Goal: Task Accomplishment & Management: Use online tool/utility

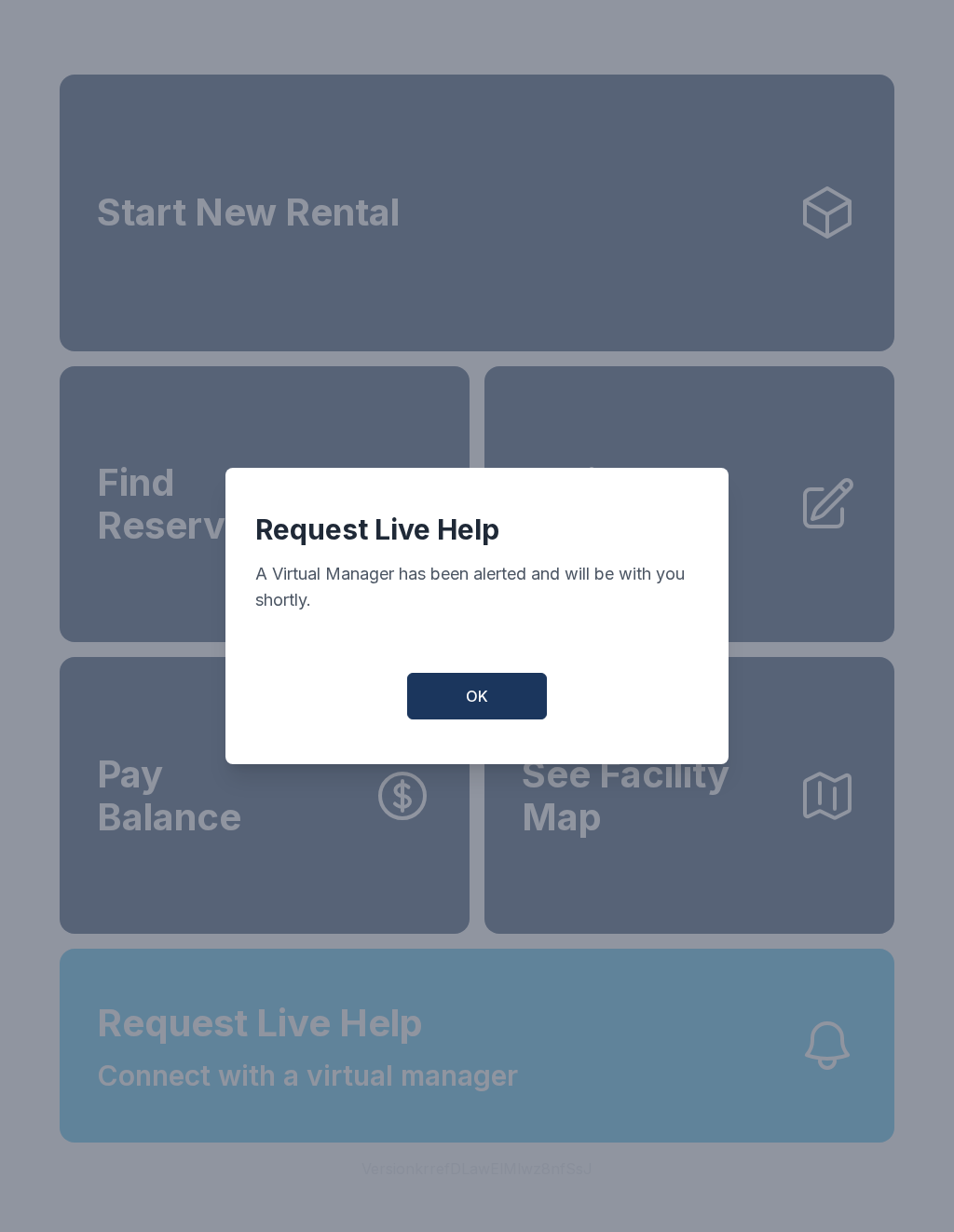
click at [508, 698] on button "OK" at bounding box center [477, 696] width 140 height 47
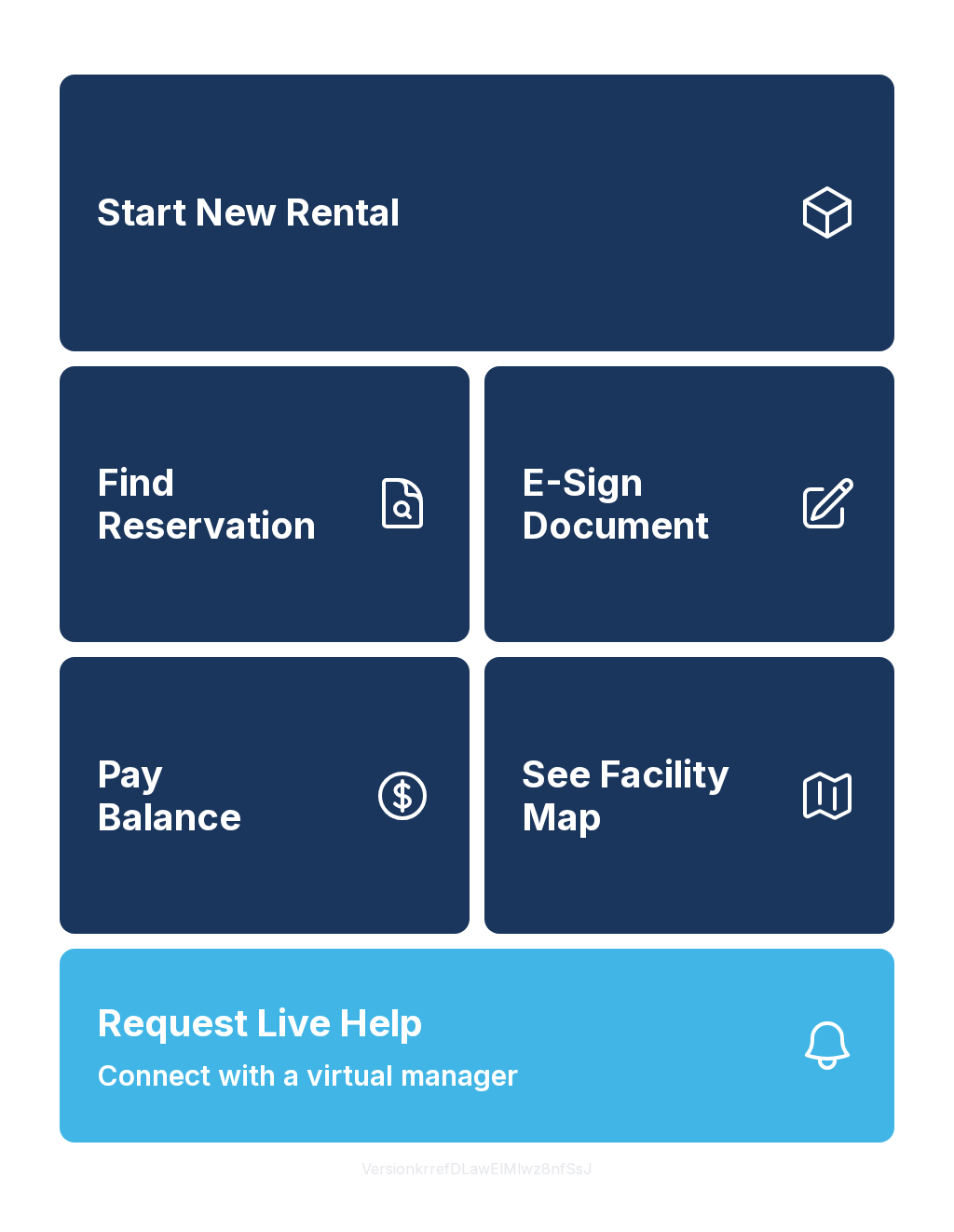
click at [725, 481] on link "E-Sign Document" at bounding box center [690, 504] width 410 height 277
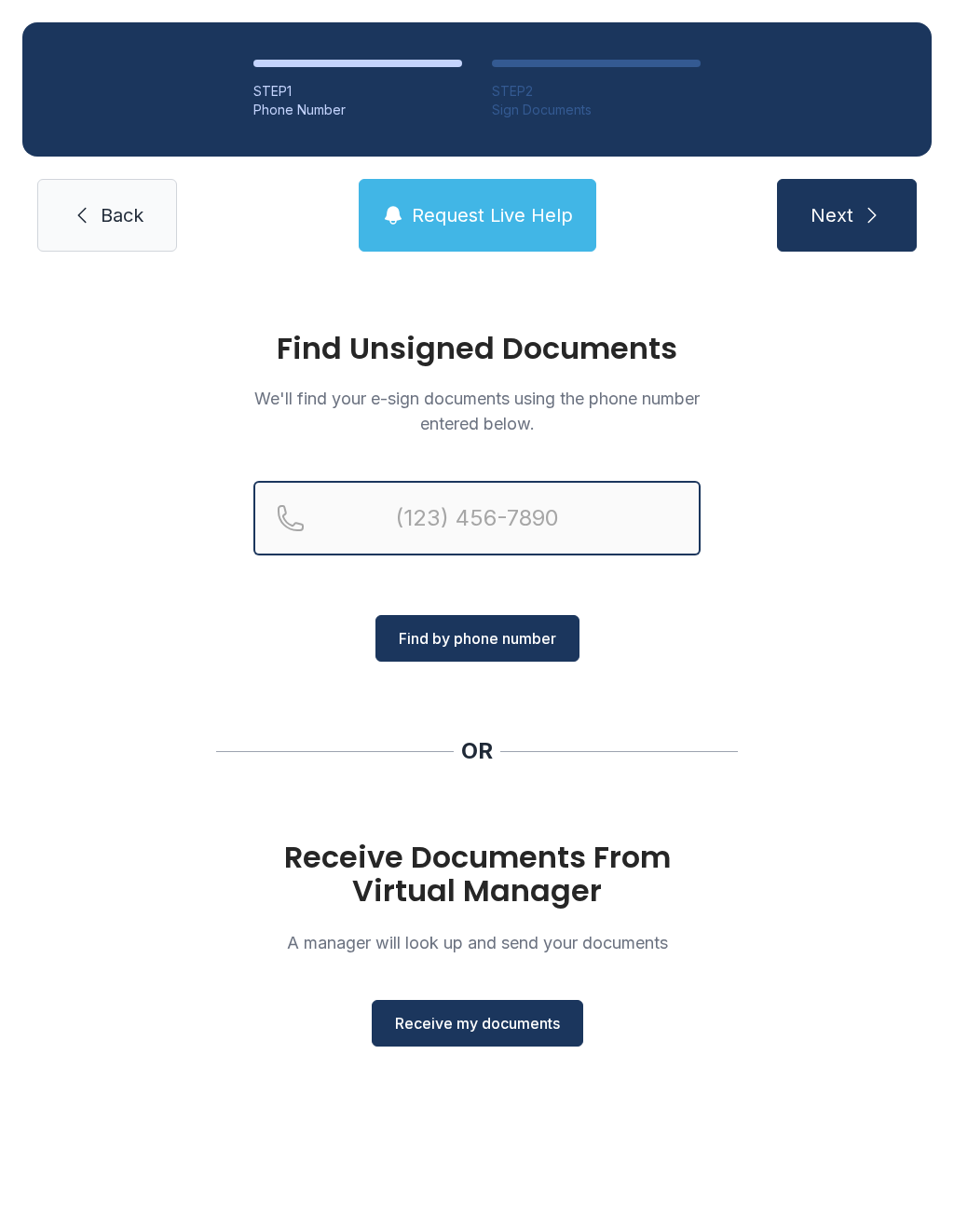
click at [519, 520] on input "Reservation phone number" at bounding box center [476, 518] width 447 height 74
type input "[PHONE_NUMBER]"
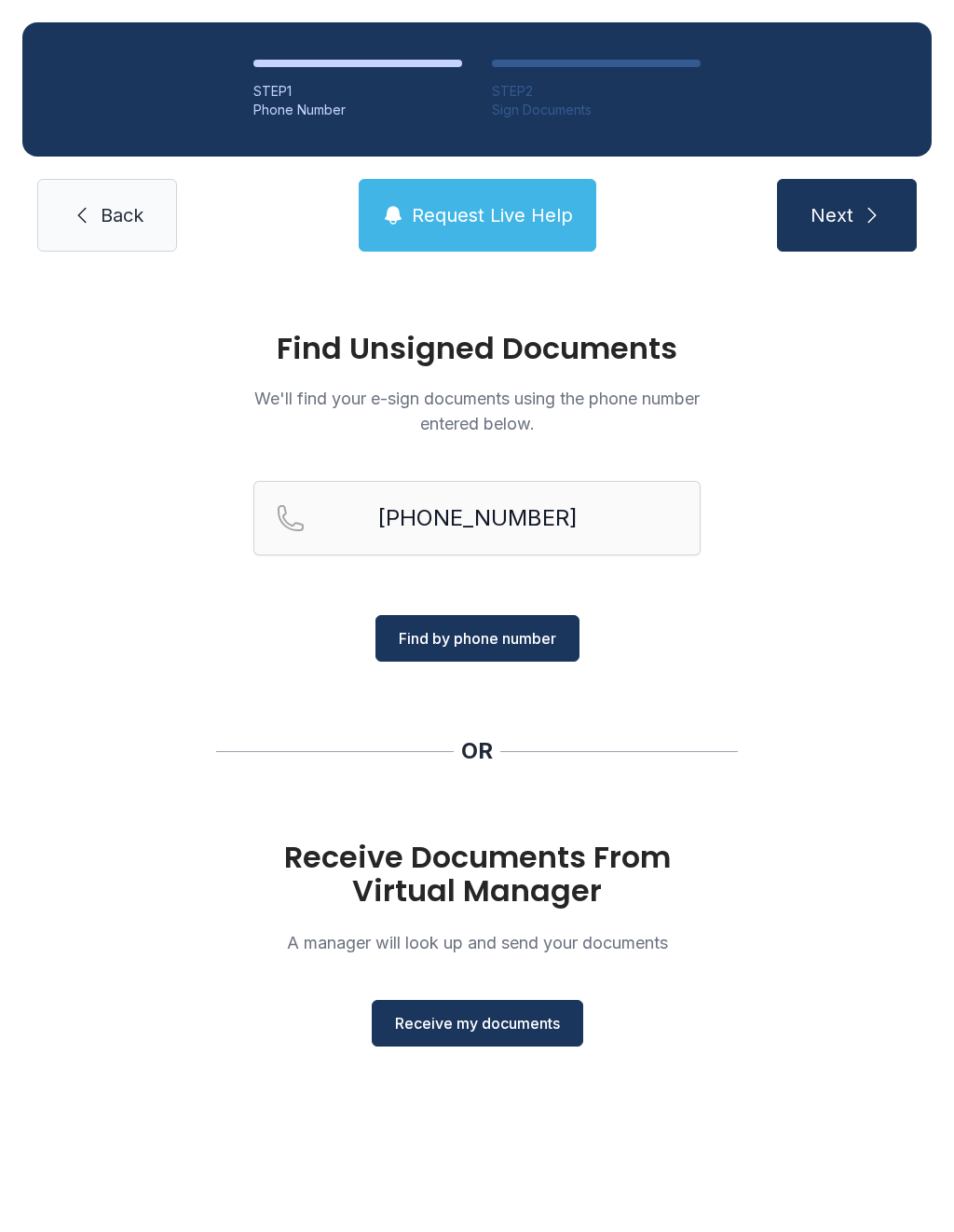
click at [516, 641] on span "Find by phone number" at bounding box center [477, 639] width 157 height 23
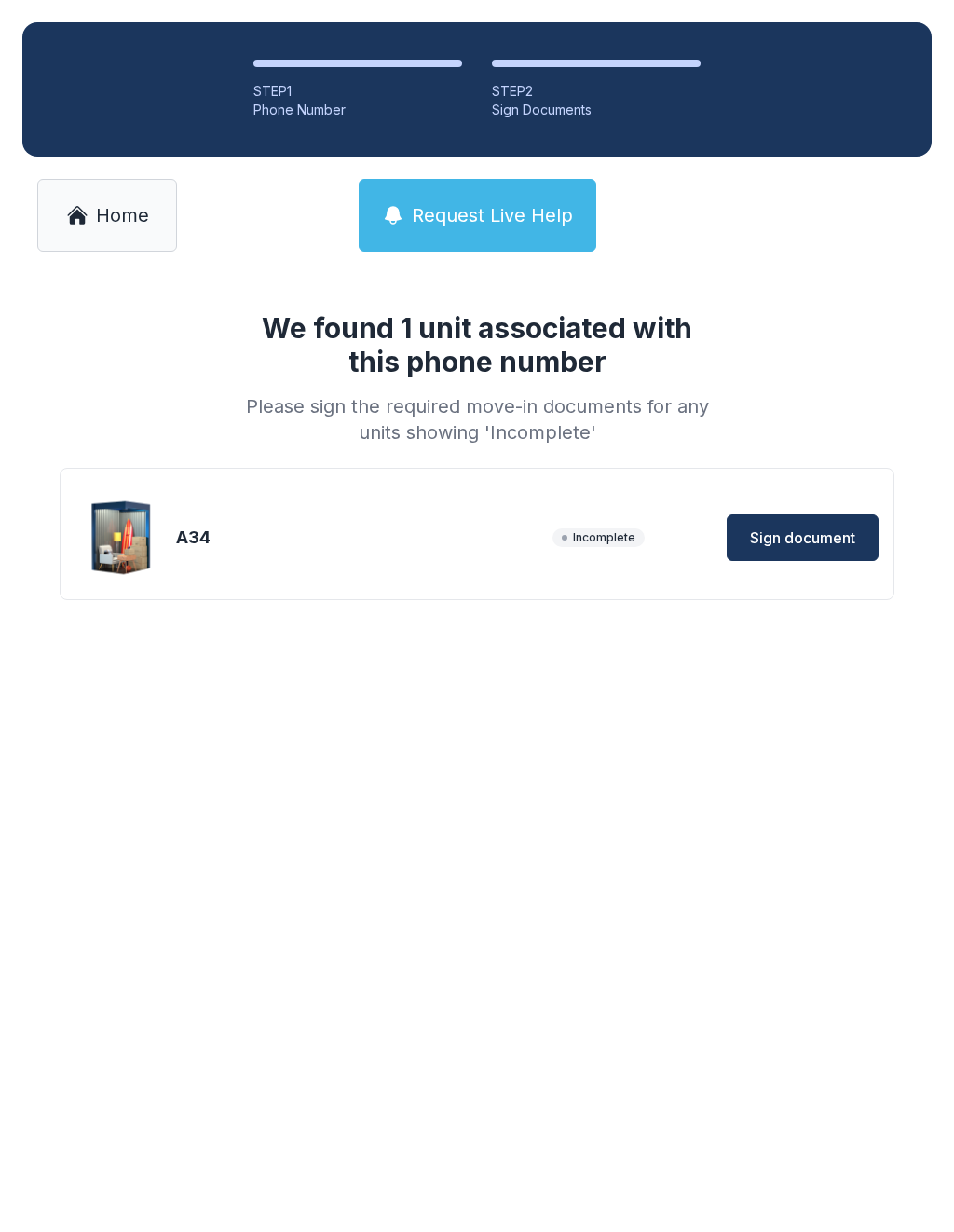
click at [817, 525] on button "Sign document" at bounding box center [803, 538] width 151 height 47
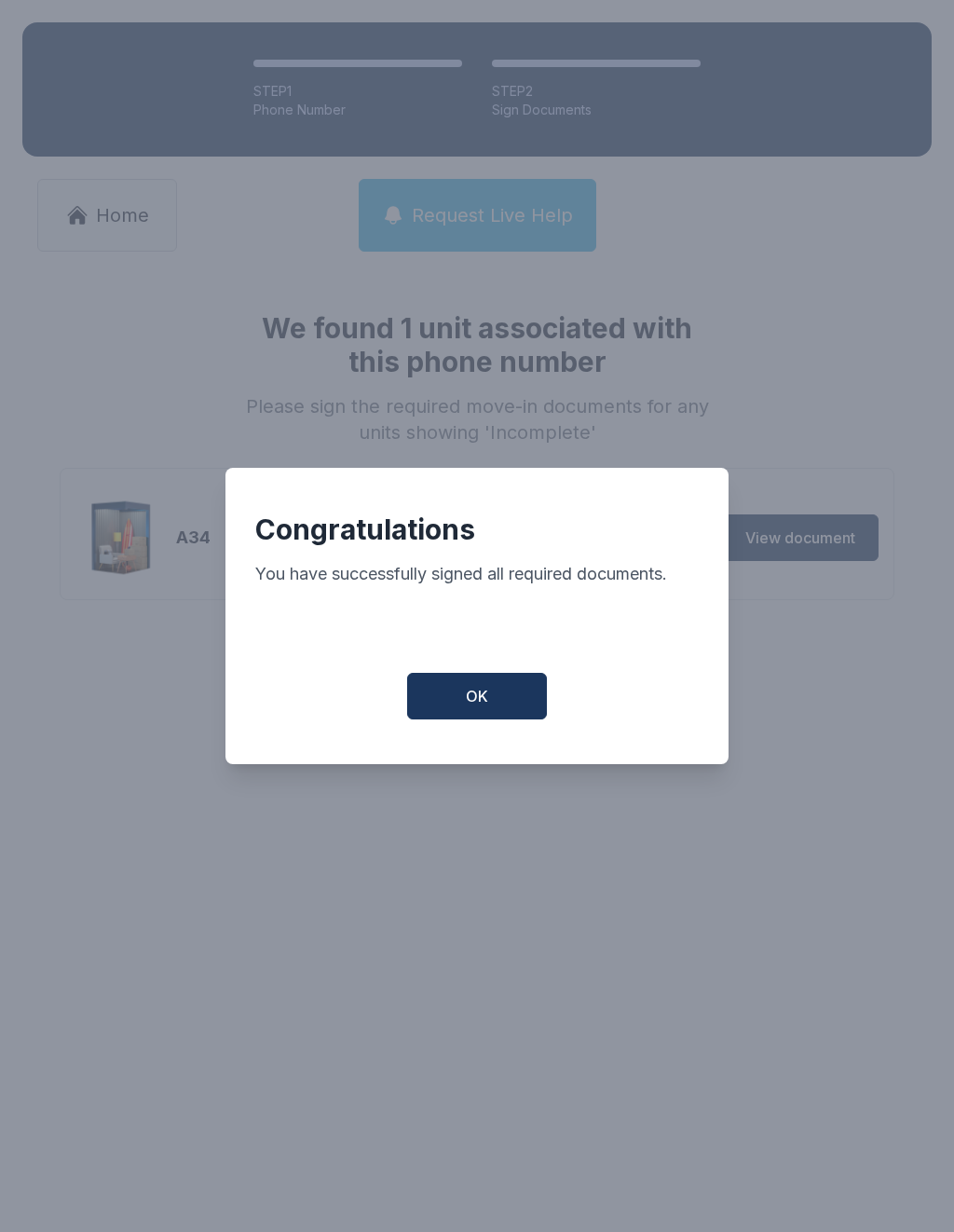
click at [506, 695] on button "OK" at bounding box center [477, 696] width 140 height 47
